Goal: Task Accomplishment & Management: Use online tool/utility

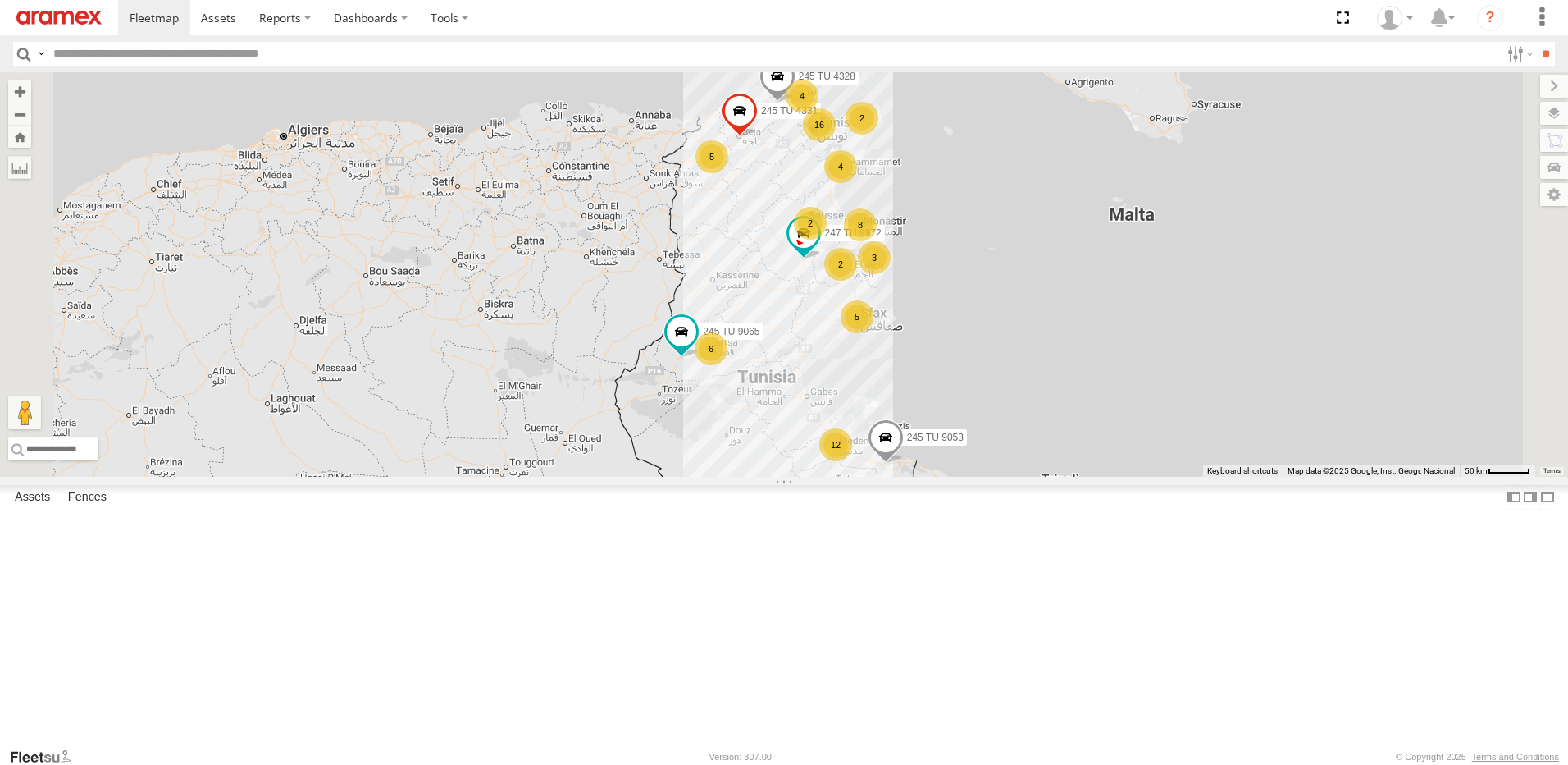
click at [874, 334] on div "5" at bounding box center [857, 317] width 33 height 33
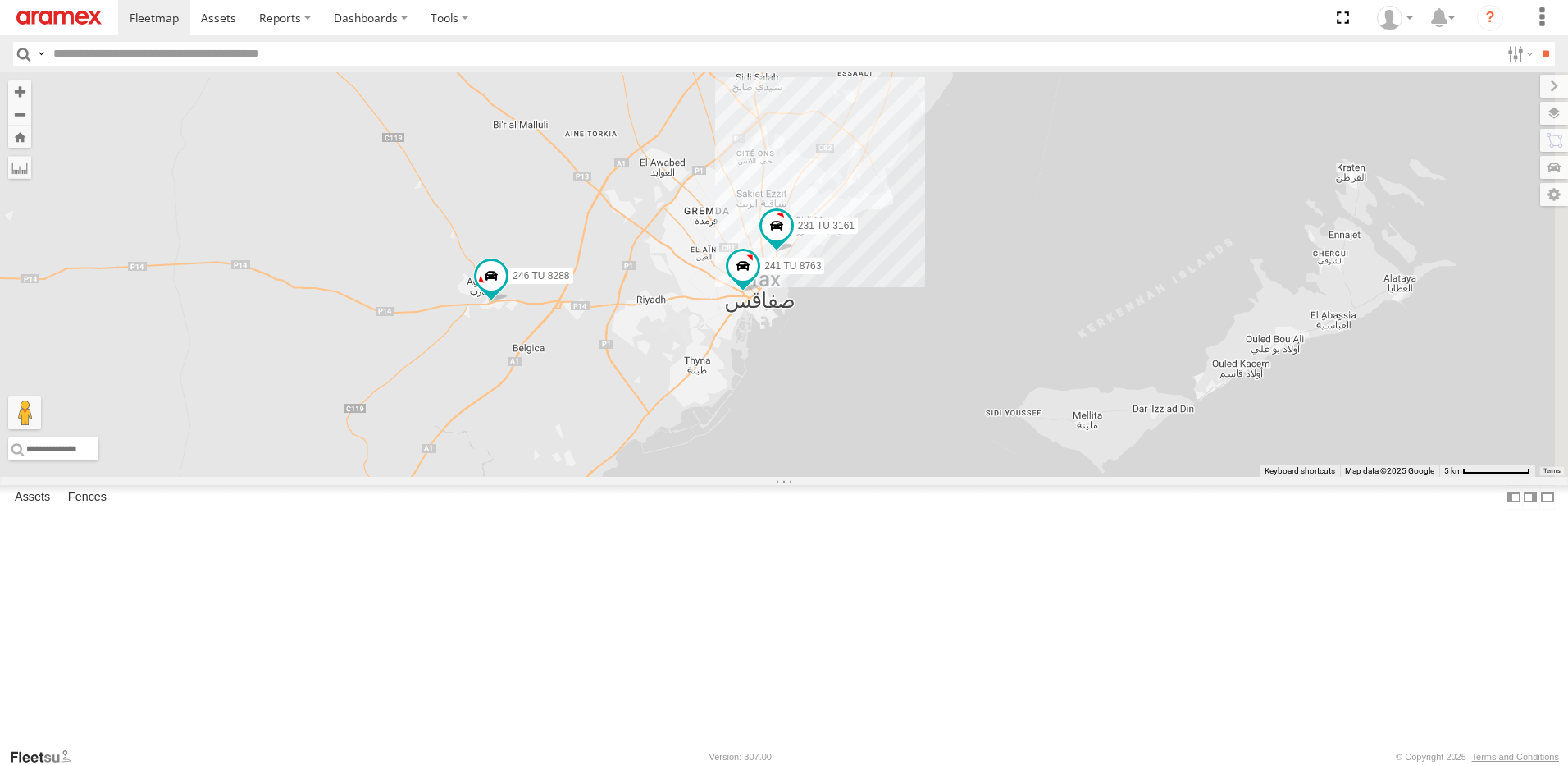
drag, startPoint x: 1059, startPoint y: 464, endPoint x: 883, endPoint y: 483, distance: 177.0
click at [883, 477] on div "245 TU 9053 245 TU 4331 245 TU 9065 245 TU 4328 247 TU 9972 231 TU 3161 246 TU …" at bounding box center [784, 274] width 1568 height 405
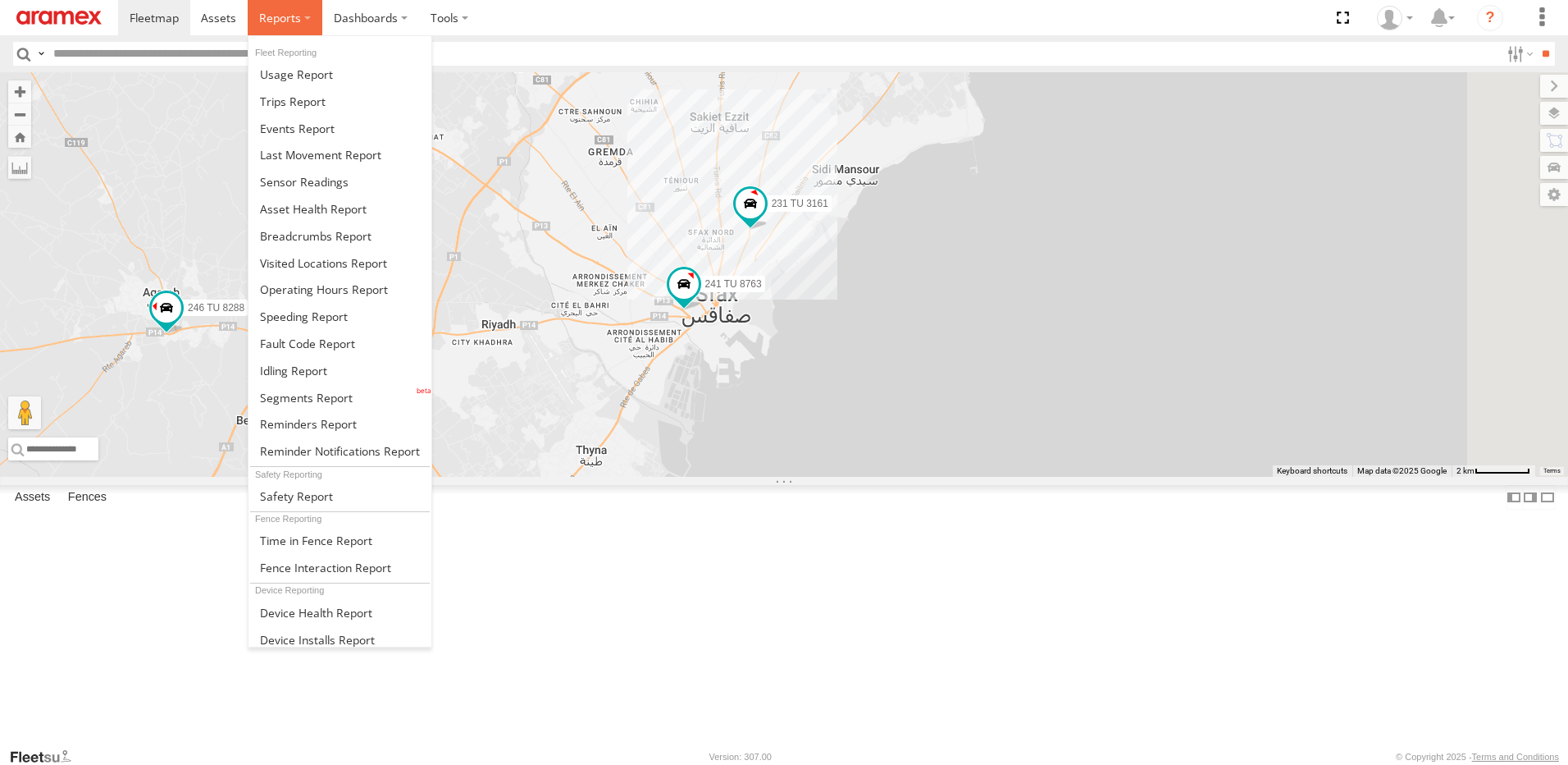
drag, startPoint x: 270, startPoint y: 21, endPoint x: 271, endPoint y: 29, distance: 8.1
click at [270, 20] on span at bounding box center [280, 17] width 42 height 16
click at [283, 401] on span at bounding box center [306, 398] width 93 height 16
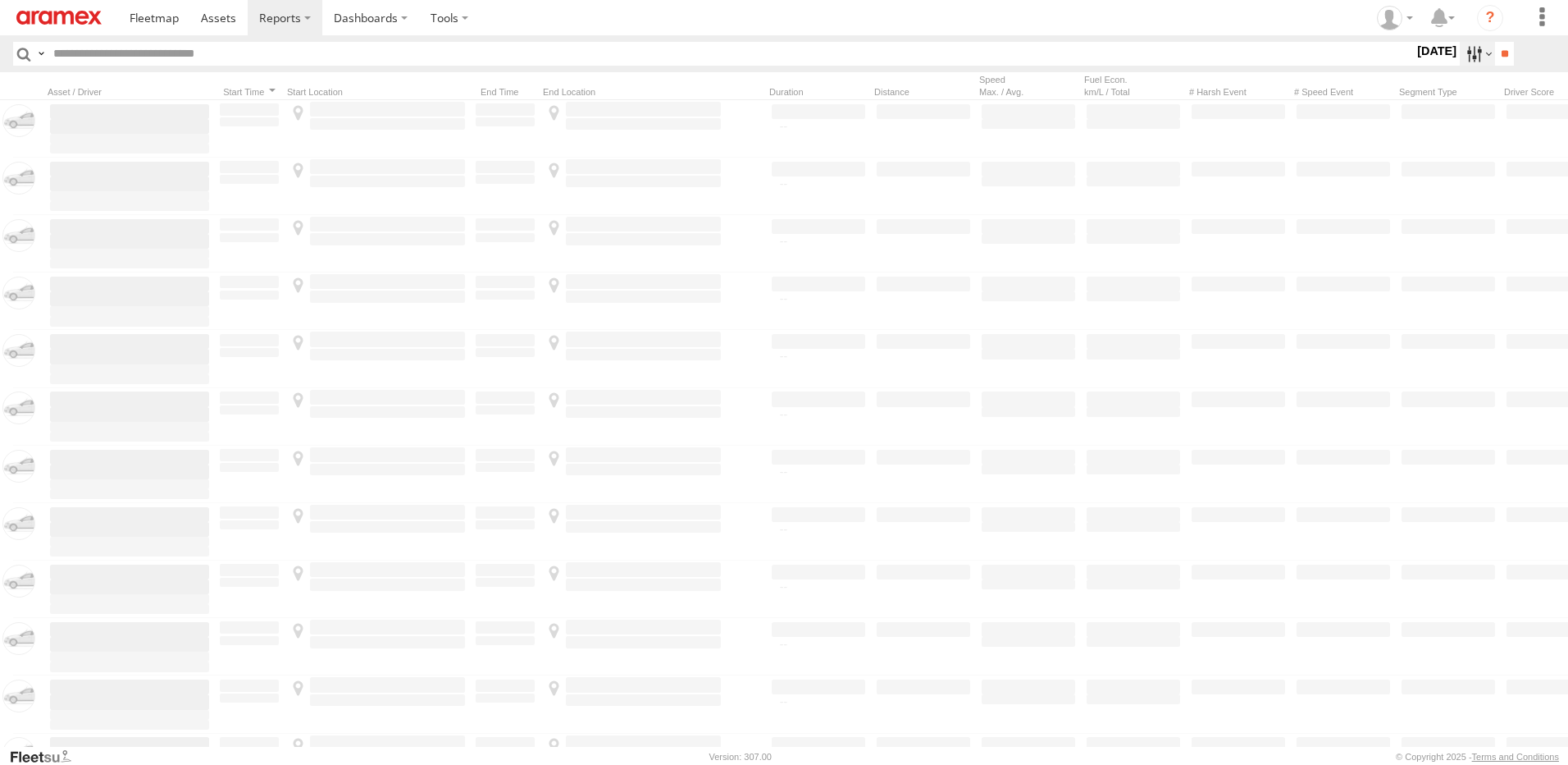
click at [1470, 54] on label at bounding box center [1477, 53] width 35 height 23
click at [0, 0] on span "Yesterday" at bounding box center [0, 0] width 0 height 0
click at [1495, 53] on input "**" at bounding box center [1505, 53] width 19 height 23
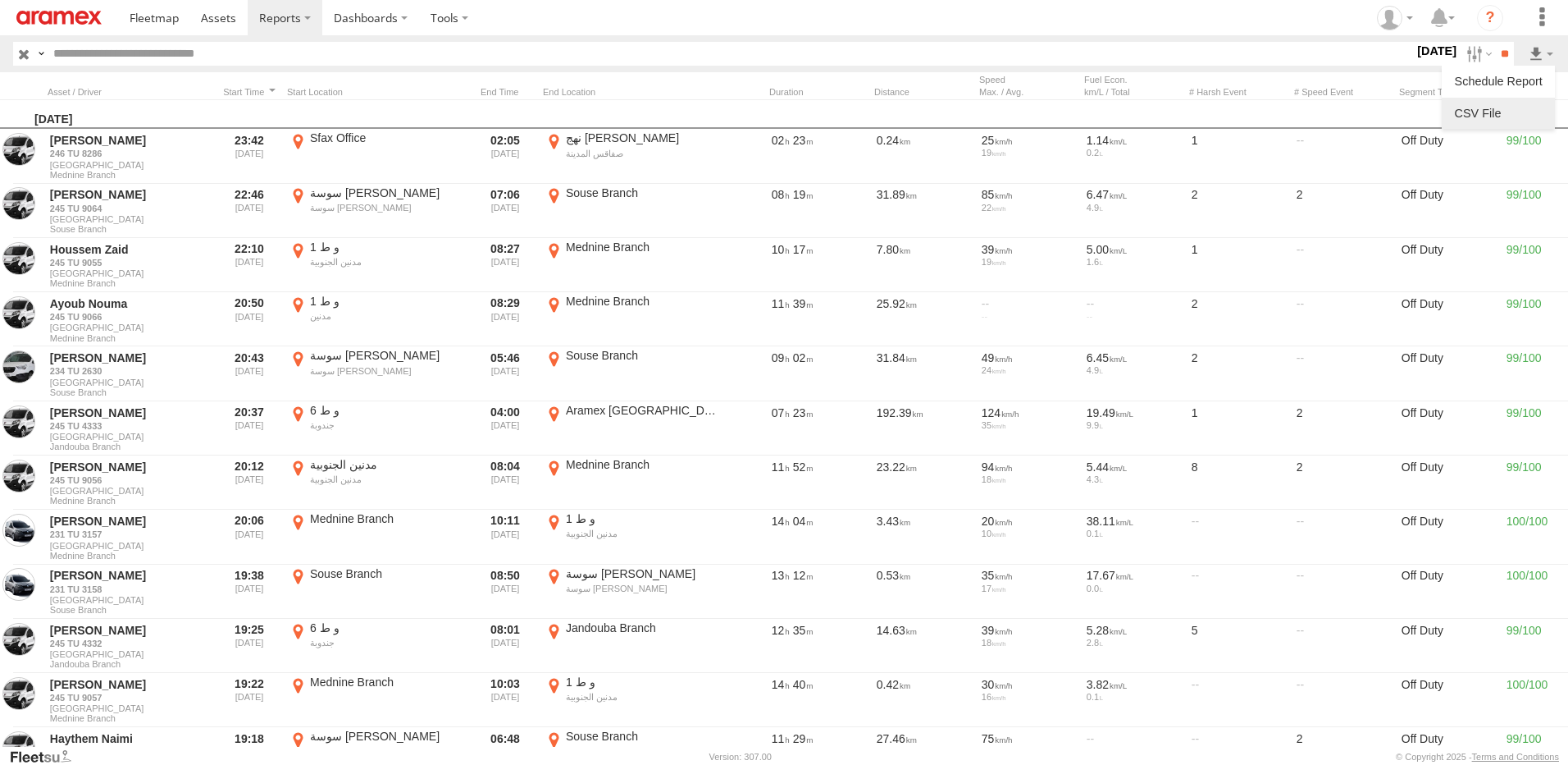
click at [1513, 107] on link at bounding box center [1499, 113] width 100 height 24
